Goal: Navigation & Orientation: Find specific page/section

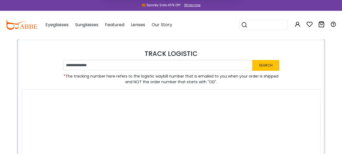
click at [185, 36] on button "Later" at bounding box center [182, 35] width 24 height 14
click at [270, 66] on button "Search" at bounding box center [265, 65] width 27 height 11
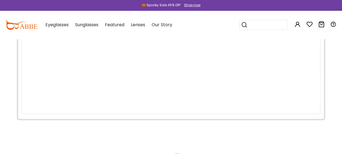
scroll to position [27, 0]
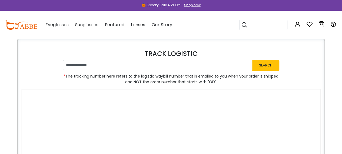
scroll to position [54, 0]
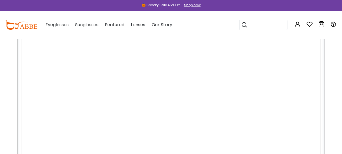
click at [85, 33] on div "Sunglasses Women's Sunglasses Men's Sunglasses Kids' Sunglasses All Sunglasses …" at bounding box center [86, 24] width 23 height 27
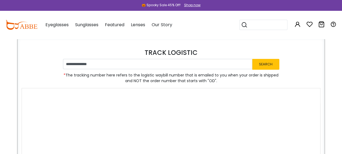
scroll to position [0, 0]
